Goal: Find specific page/section: Find specific page/section

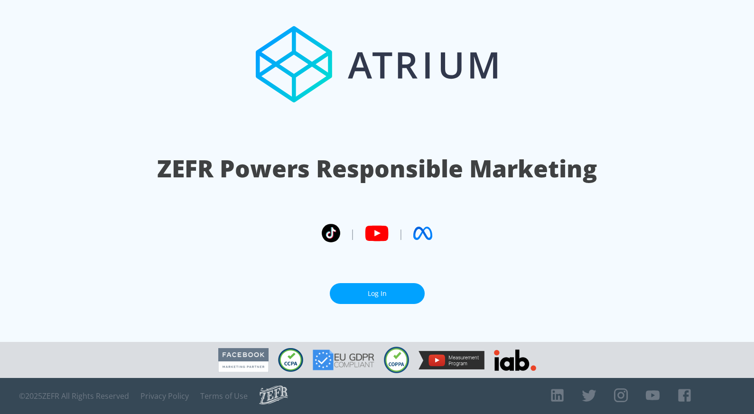
click at [380, 296] on link "Log In" at bounding box center [377, 293] width 95 height 21
